Goal: Task Accomplishment & Management: Complete application form

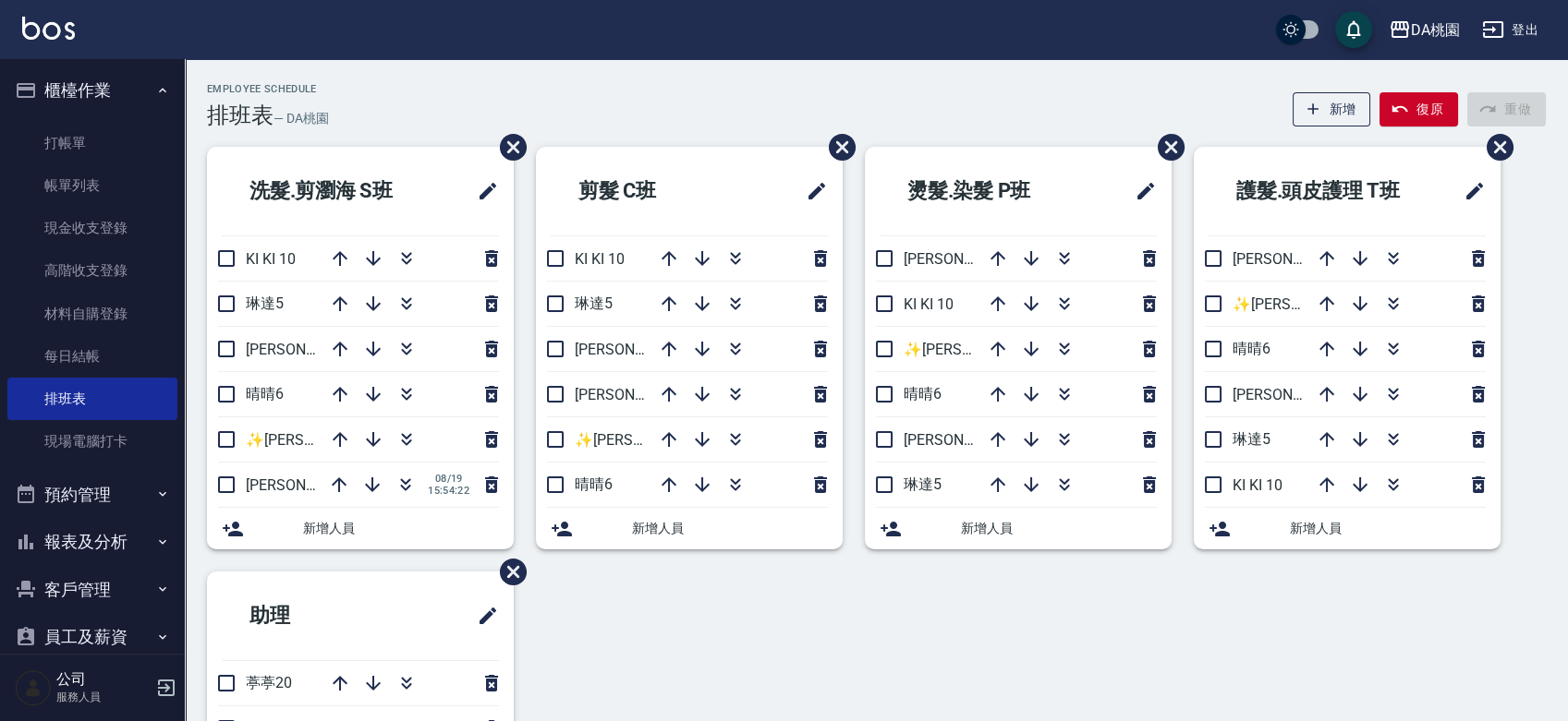
click at [615, 97] on div "Employee Schedule 排班表 — DA桃園 新增 復原 重做" at bounding box center [876, 106] width 1338 height 45
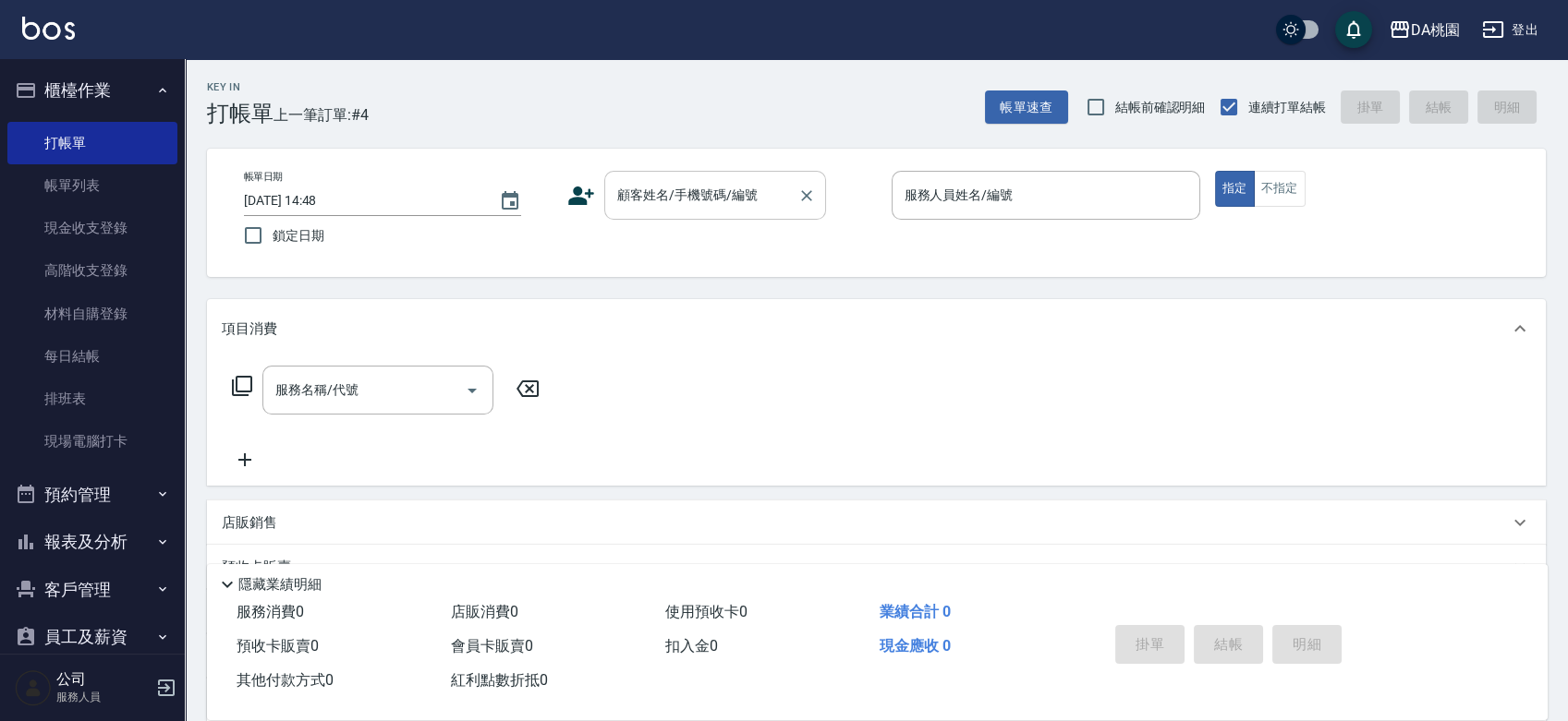
click at [668, 200] on input "顧客姓名/手機號碼/編號" at bounding box center [700, 195] width 177 height 33
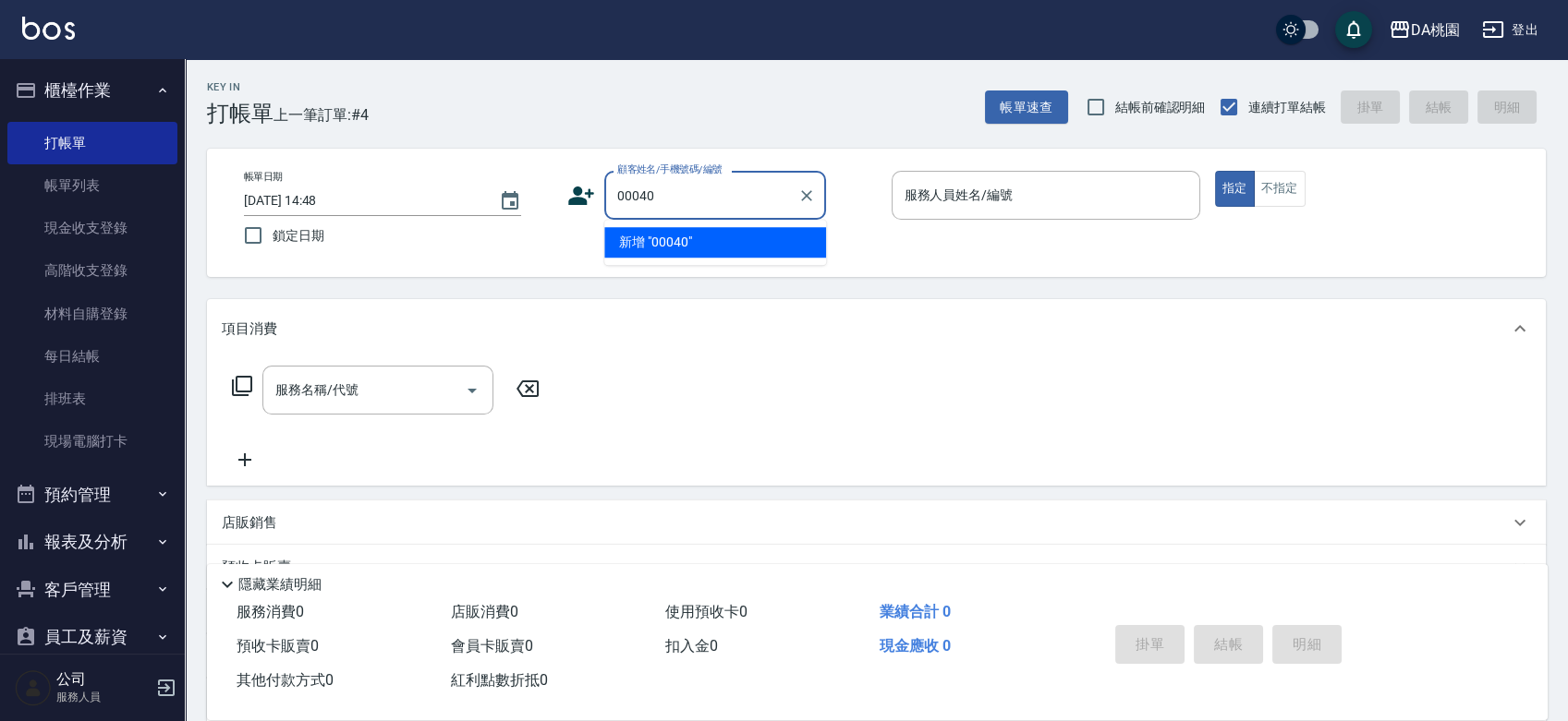
type input "00040"
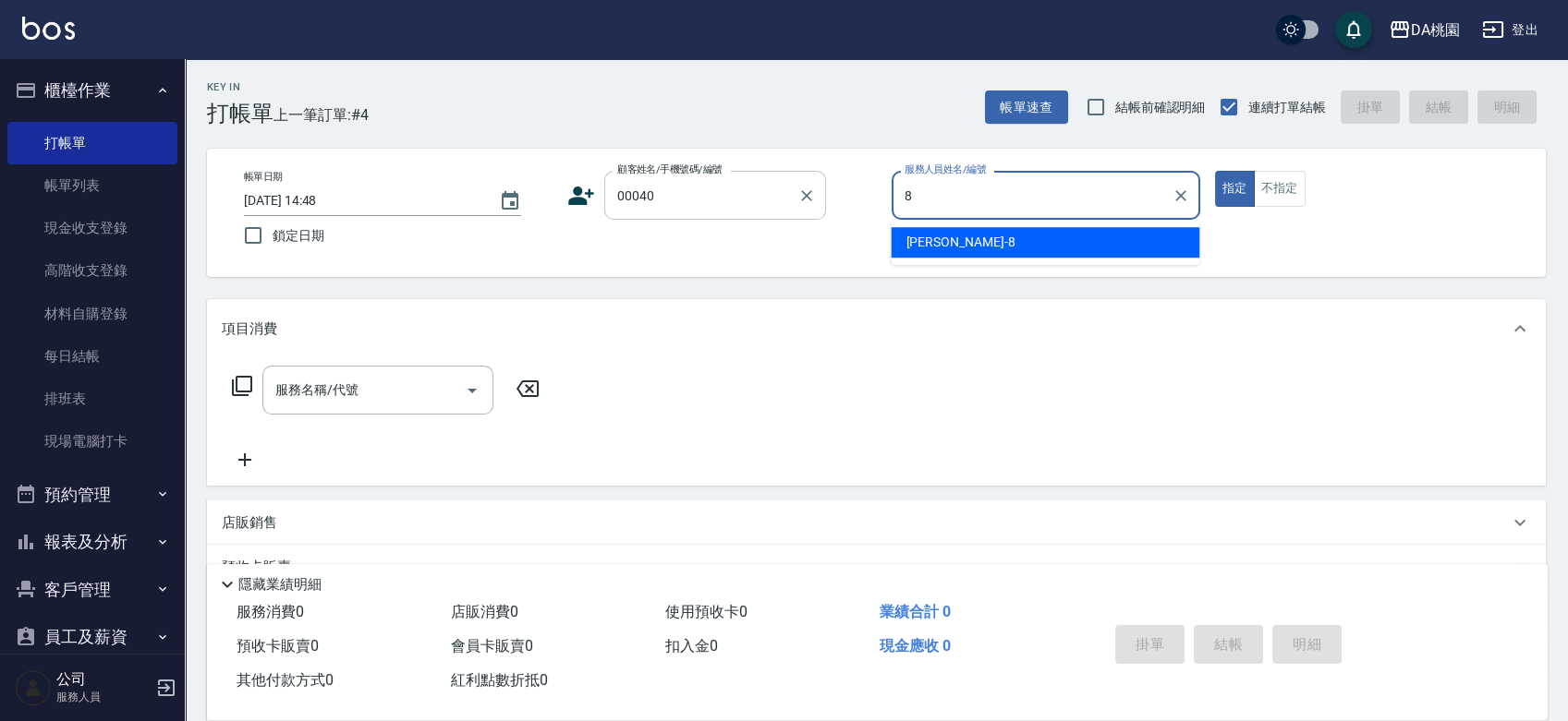
type input "桑妮-8"
type button "true"
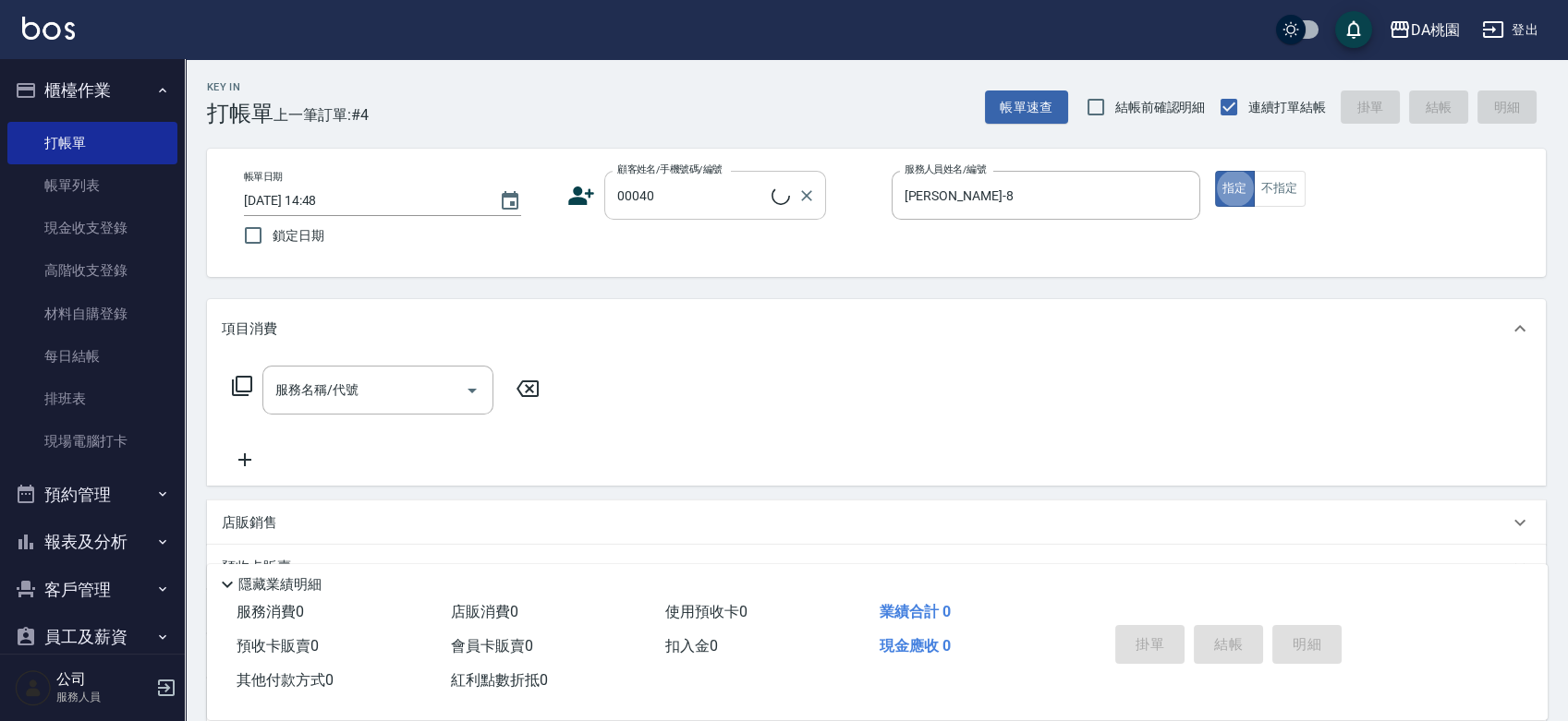
type input "公司/公司00040/00040"
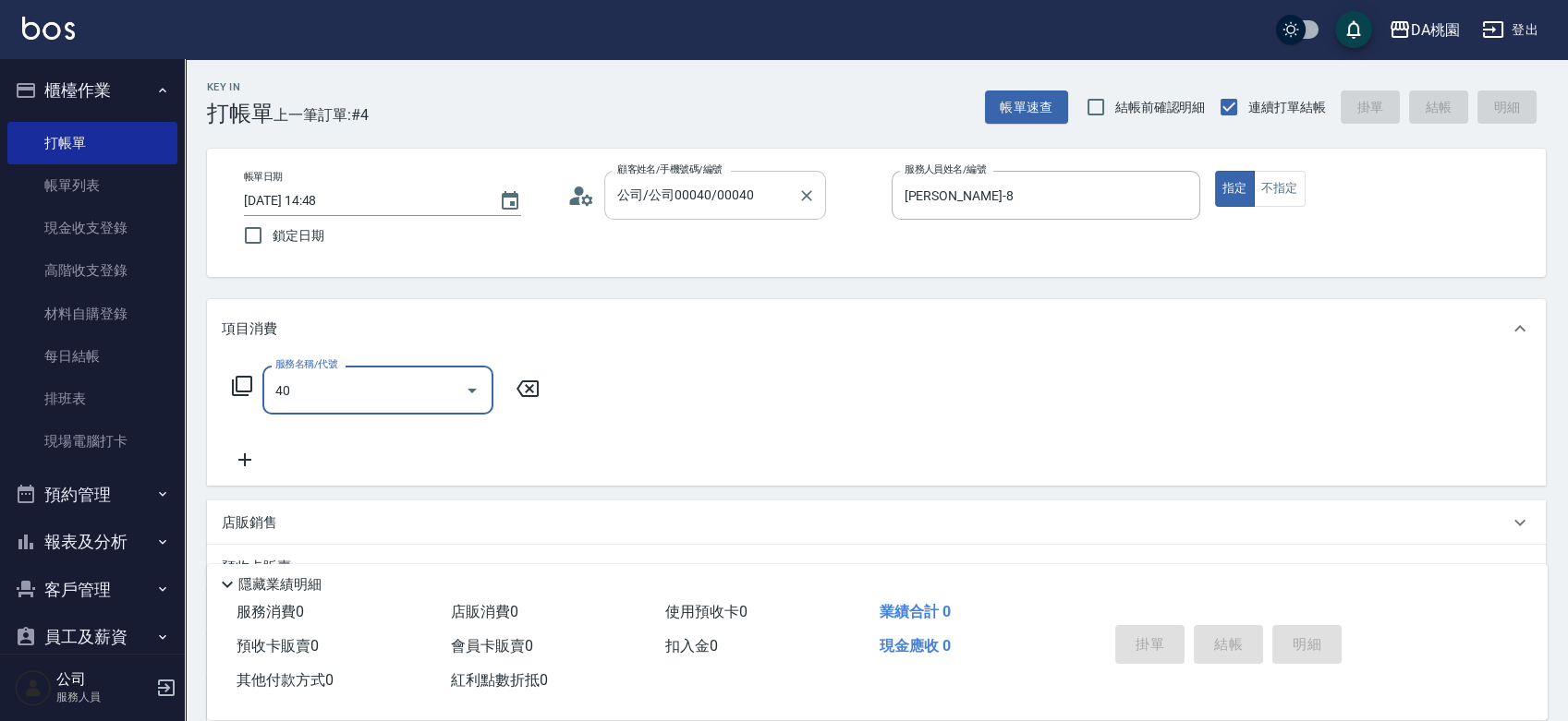
type input "401"
type input "150"
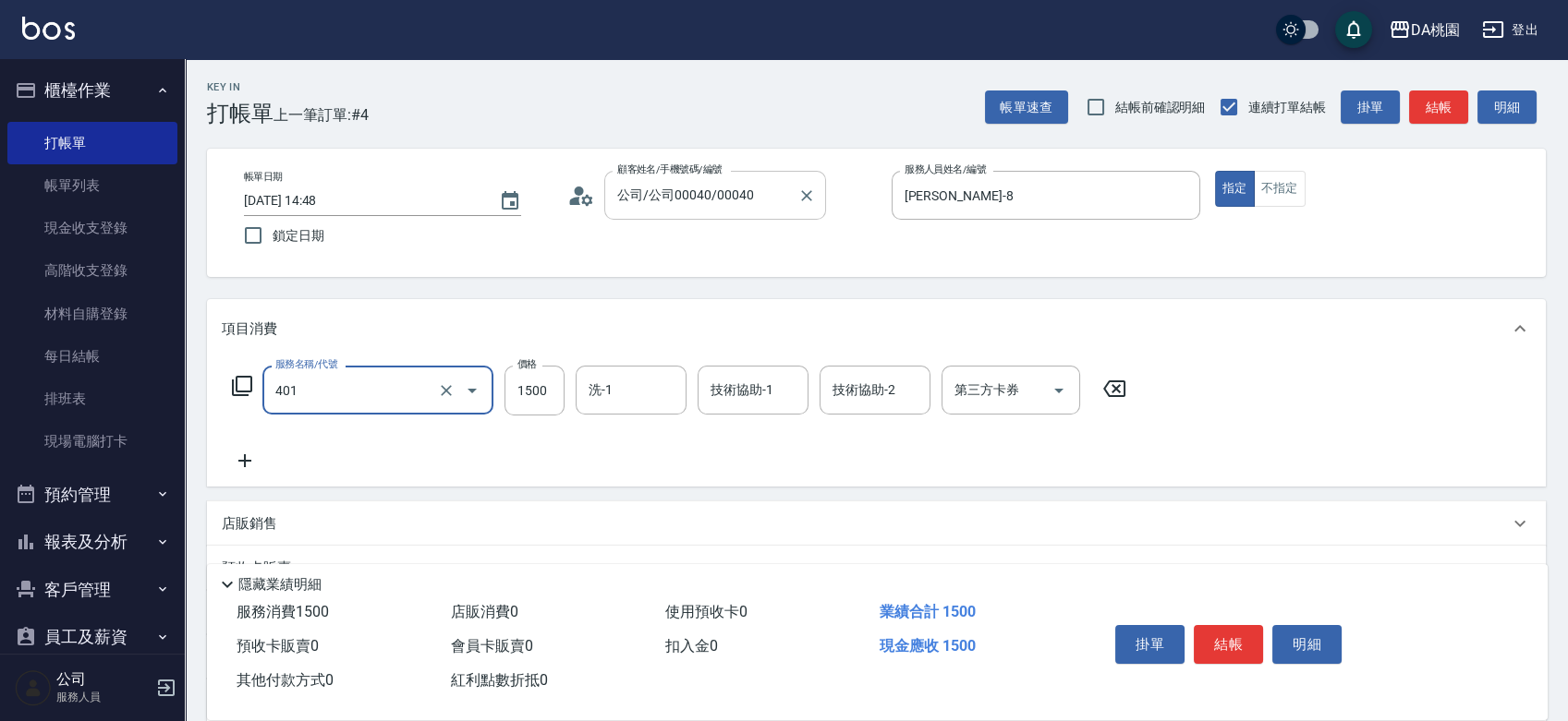
type input "染髮(互助)(401)"
type input "2"
type input "0"
type input "288"
type input "20"
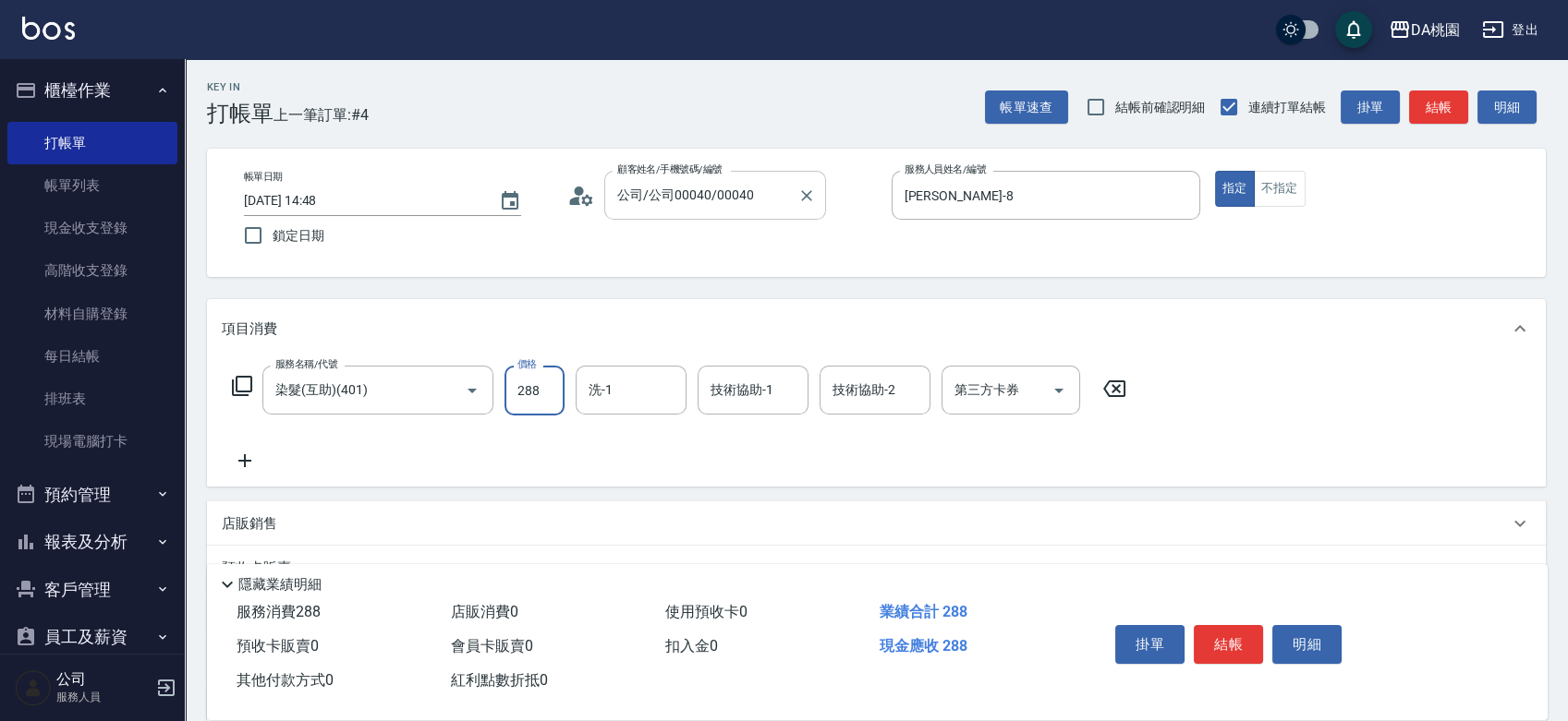
type input "2880"
type input "280"
type input "2880"
type input "C C-29"
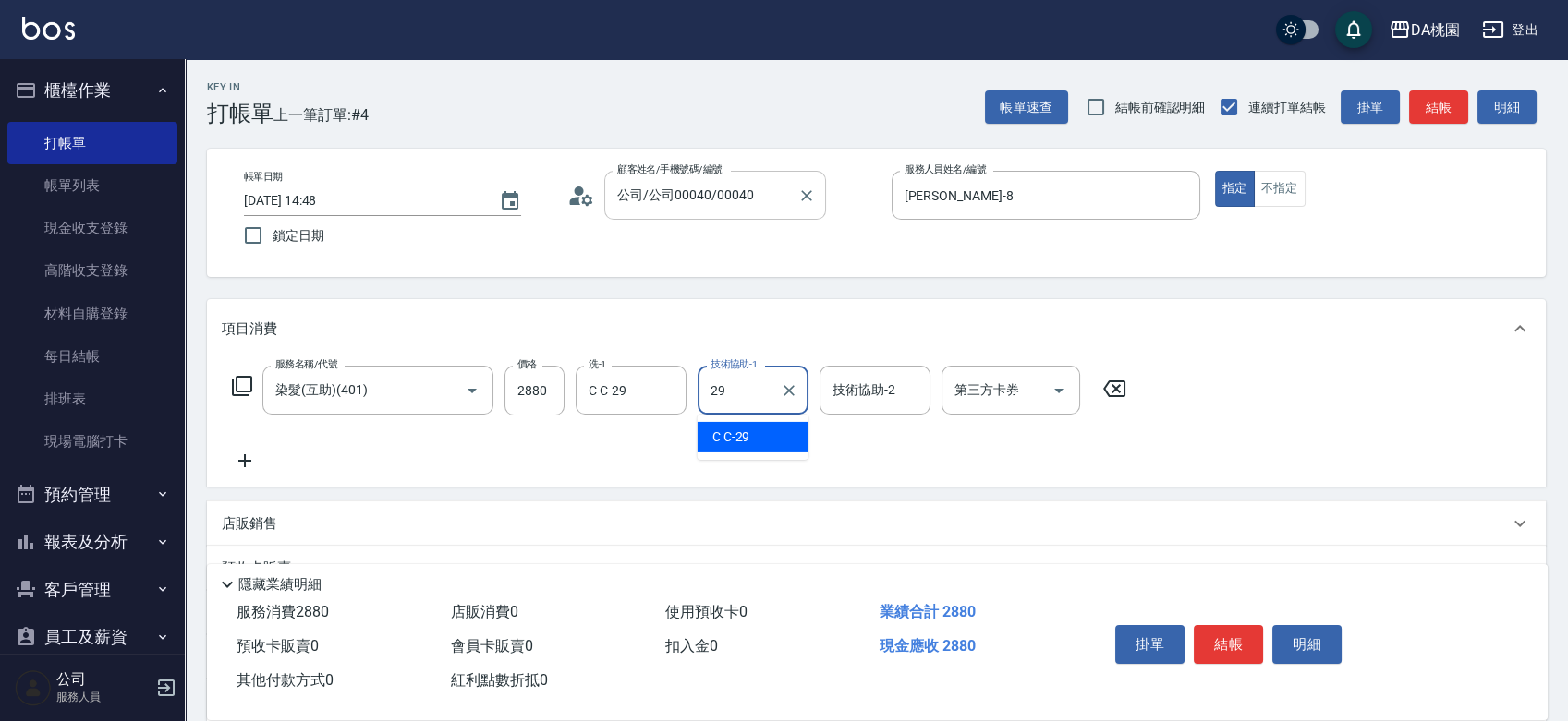
type input "C C-29"
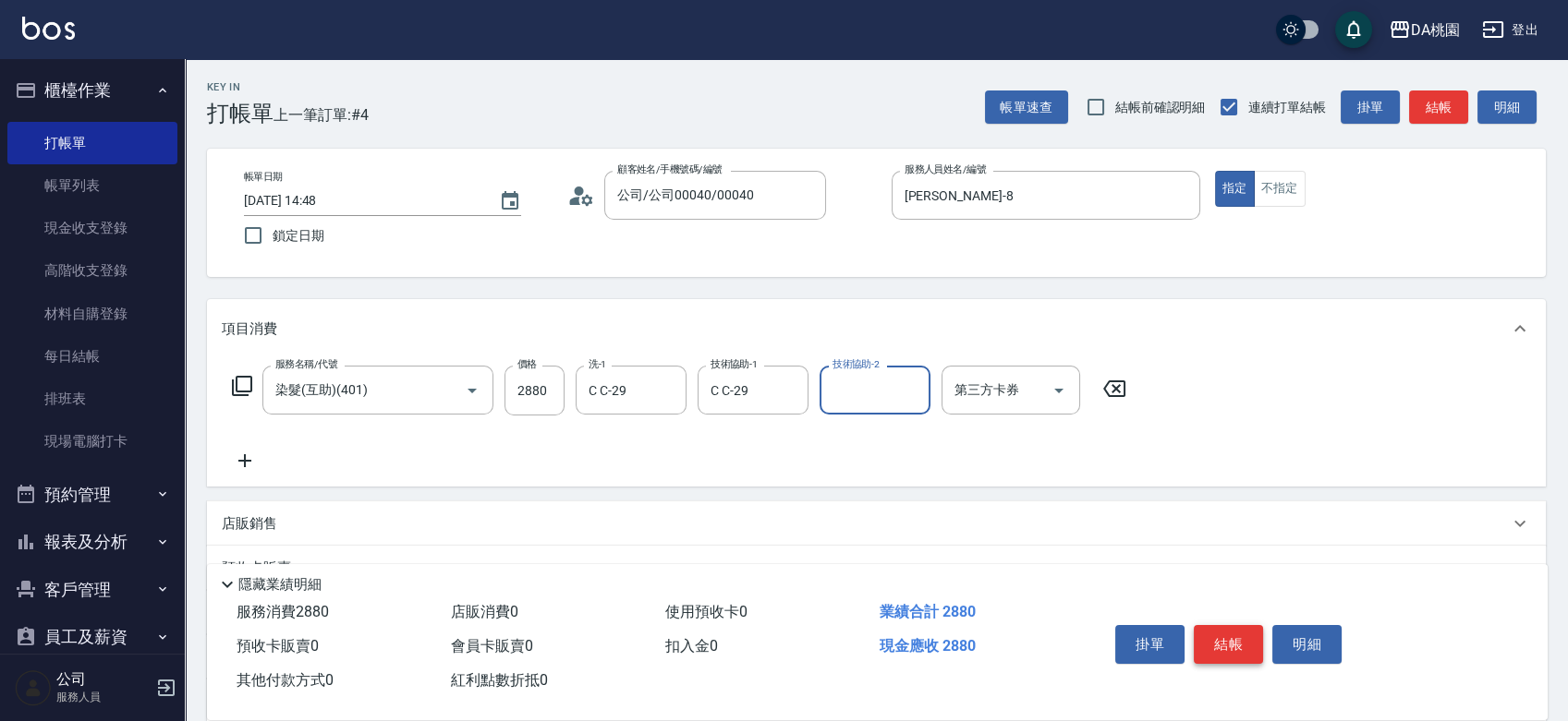
click at [1215, 634] on button "結帳" at bounding box center [1229, 644] width 69 height 39
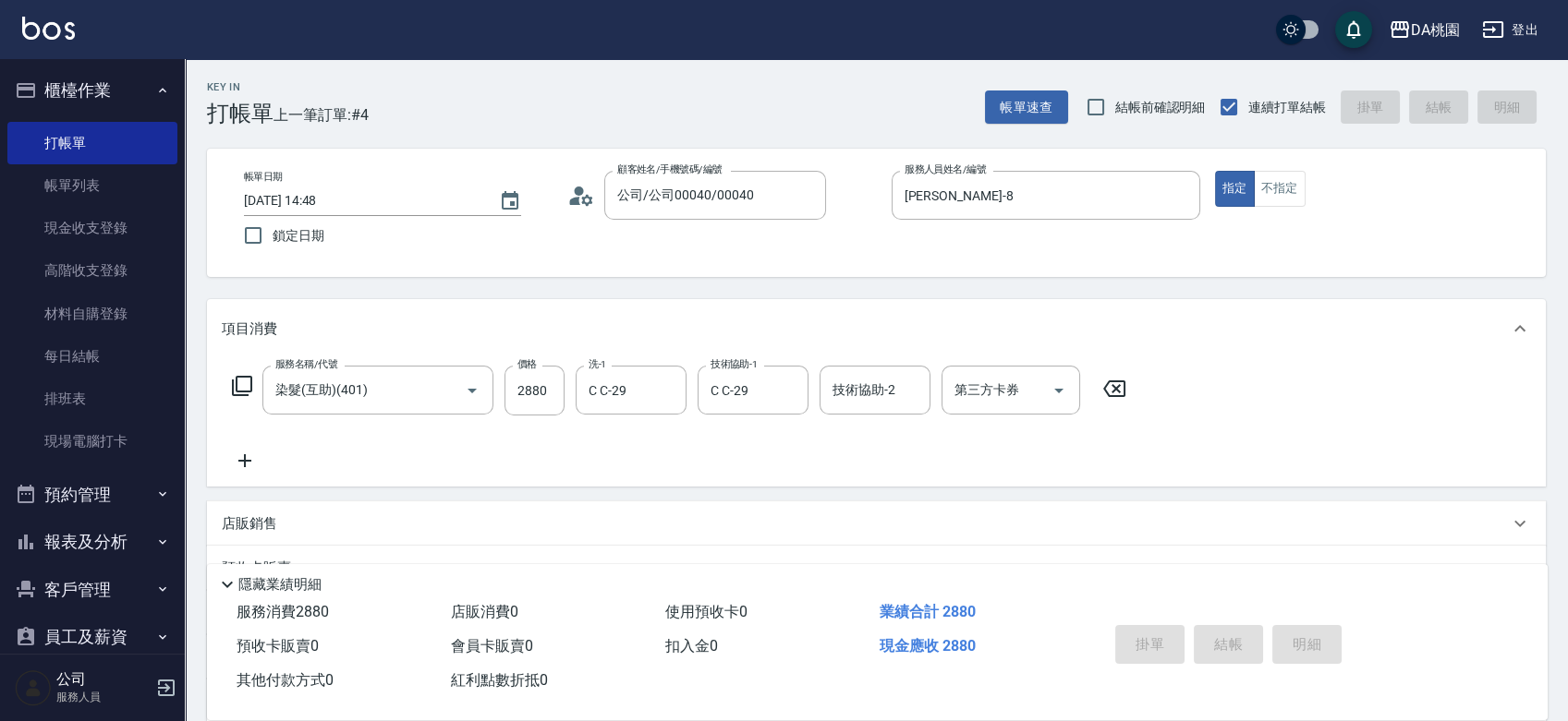
type input "2025/08/19 16:28"
type input "0"
